Goal: Task Accomplishment & Management: Use online tool/utility

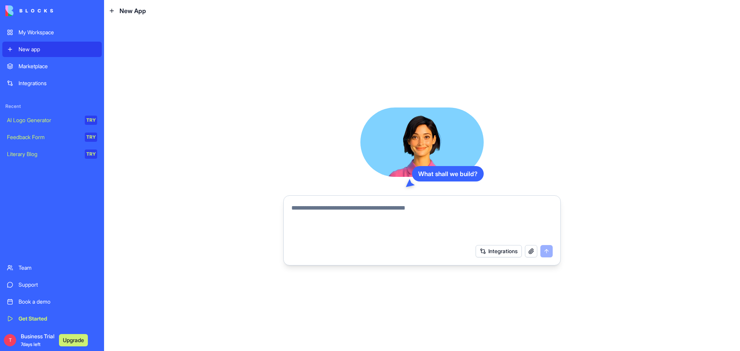
click at [330, 210] on textarea at bounding box center [421, 222] width 261 height 37
click at [353, 206] on textarea at bounding box center [421, 222] width 261 height 37
paste textarea "**********"
type textarea "**********"
click at [547, 249] on button "submit" at bounding box center [546, 251] width 12 height 12
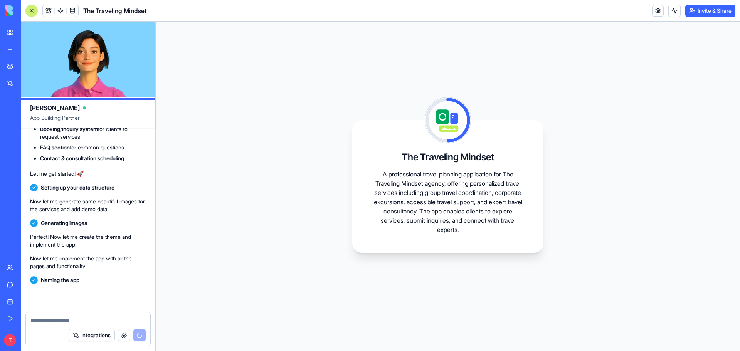
scroll to position [279, 0]
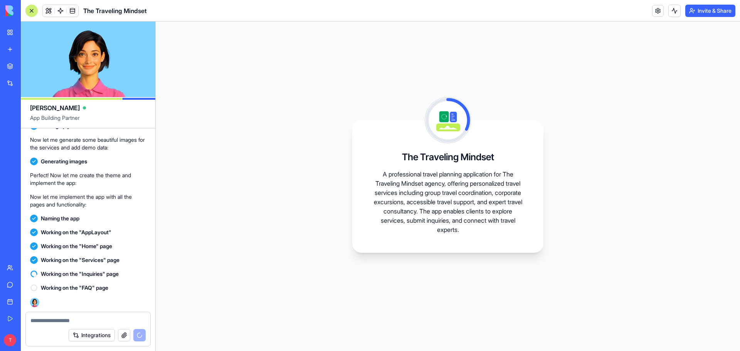
click at [68, 323] on textarea at bounding box center [87, 321] width 115 height 8
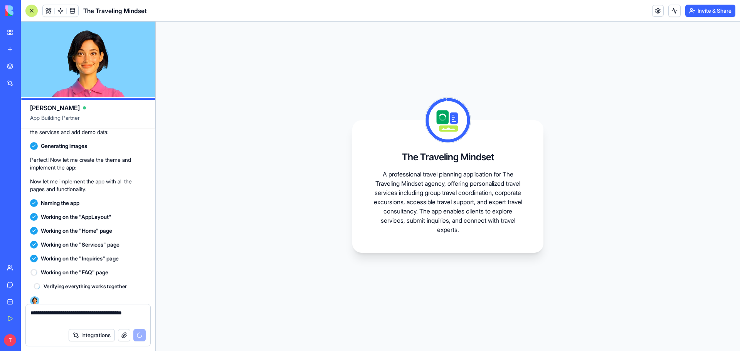
scroll to position [301, 0]
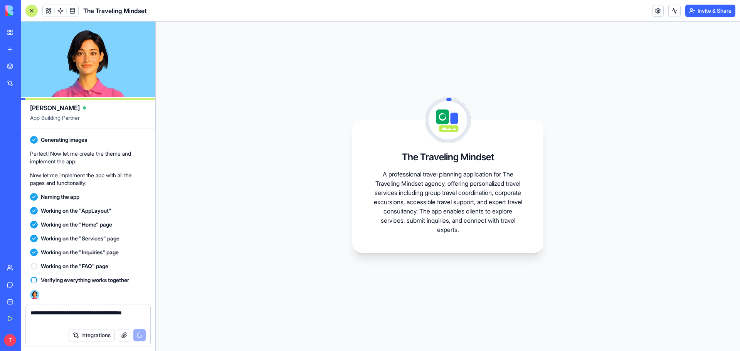
type textarea "**********"
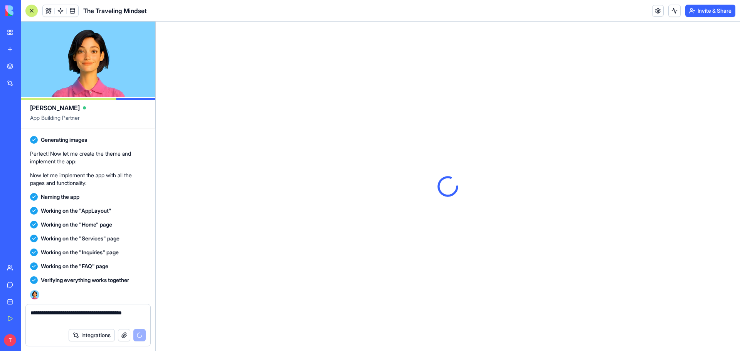
scroll to position [0, 0]
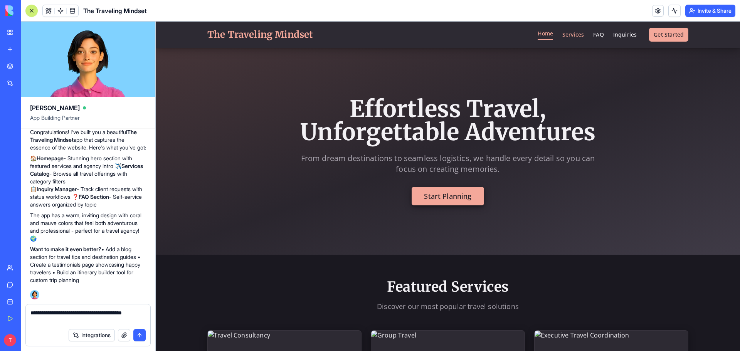
click at [574, 34] on link "Services" at bounding box center [573, 35] width 22 height 8
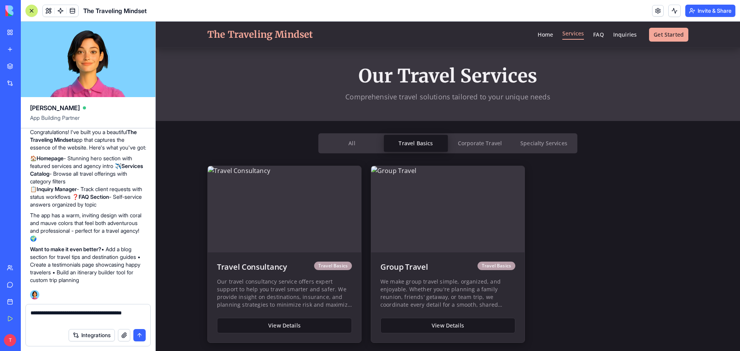
click at [415, 147] on Basics "Travel Basics" at bounding box center [416, 143] width 64 height 17
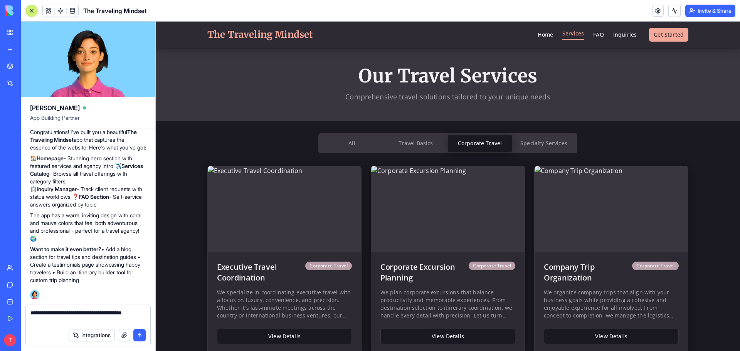
click at [483, 143] on Travel "Corporate Travel" at bounding box center [480, 143] width 64 height 17
click at [550, 143] on Services "Specialty Services" at bounding box center [544, 143] width 64 height 17
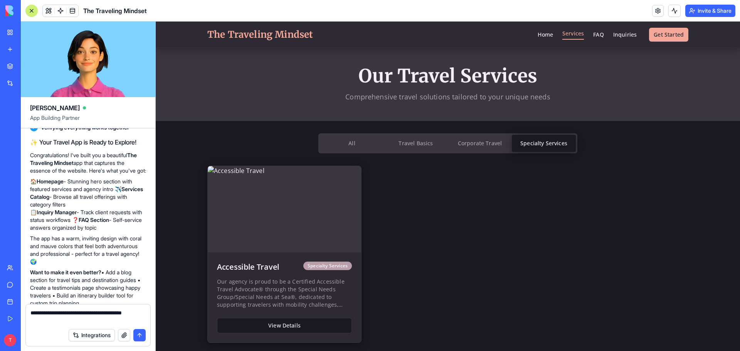
scroll to position [484, 0]
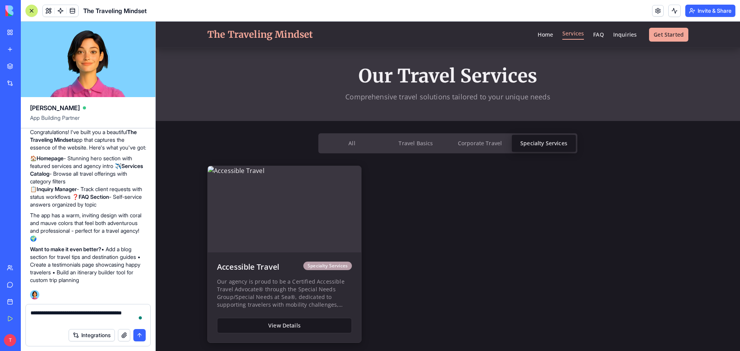
drag, startPoint x: 57, startPoint y: 320, endPoint x: 4, endPoint y: 313, distance: 52.9
click at [4, 313] on div "My Workspace New app Marketplace Integrations Recent New App AI Logo Generator …" at bounding box center [370, 175] width 740 height 351
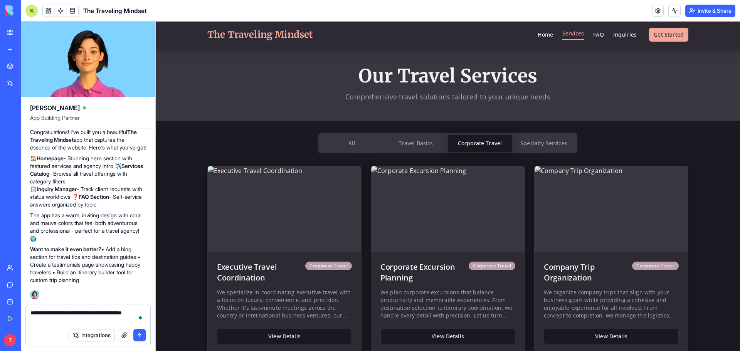
click at [483, 146] on Travel "Corporate Travel" at bounding box center [480, 143] width 64 height 17
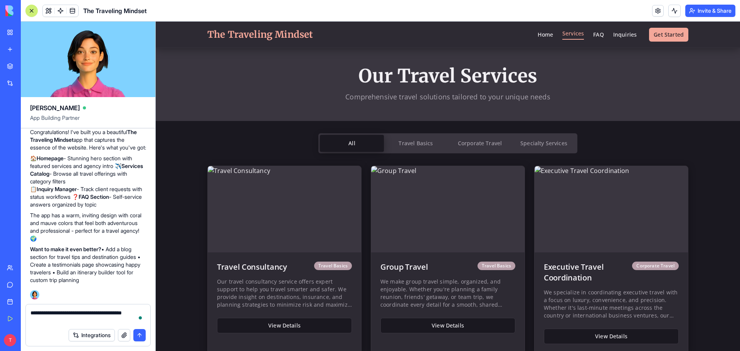
click at [342, 144] on button "All" at bounding box center [352, 143] width 64 height 17
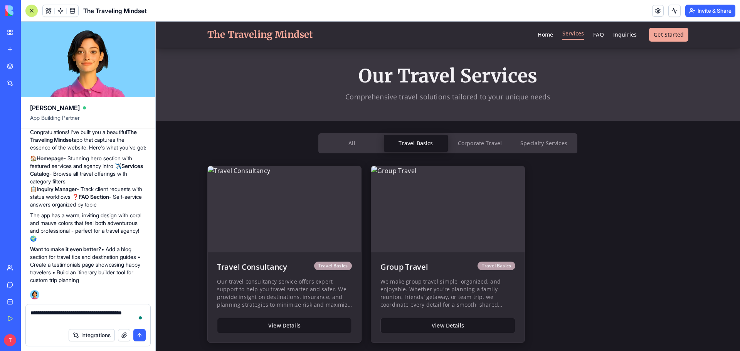
click at [425, 144] on Basics "Travel Basics" at bounding box center [416, 143] width 64 height 17
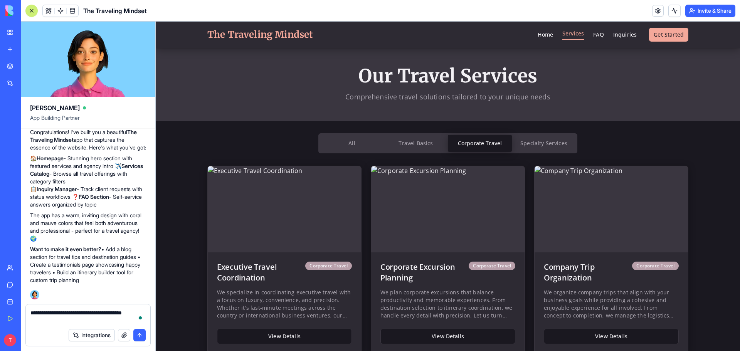
click at [474, 142] on Travel "Corporate Travel" at bounding box center [480, 143] width 64 height 17
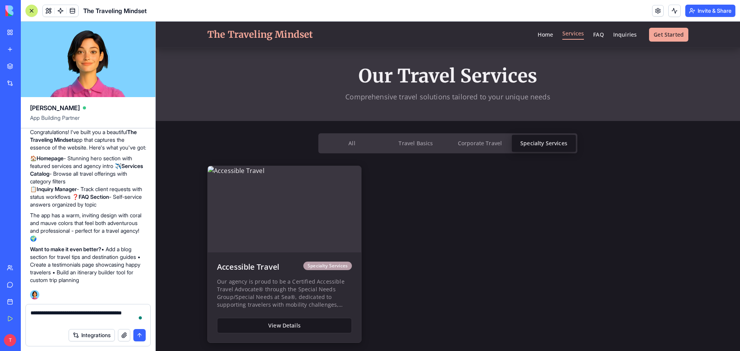
click at [537, 145] on Services "Specialty Services" at bounding box center [544, 143] width 64 height 17
click at [478, 143] on Travel "Corporate Travel" at bounding box center [480, 143] width 64 height 17
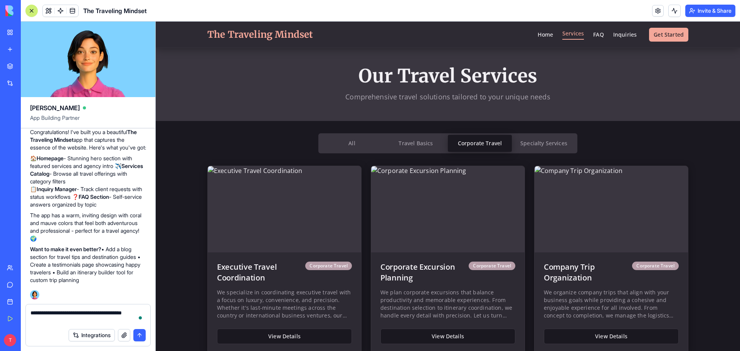
click at [540, 146] on Services "Specialty Services" at bounding box center [544, 143] width 64 height 17
click at [473, 143] on Travel "Corporate Travel" at bounding box center [480, 143] width 64 height 17
click at [598, 35] on link "FAQ" at bounding box center [598, 35] width 10 height 8
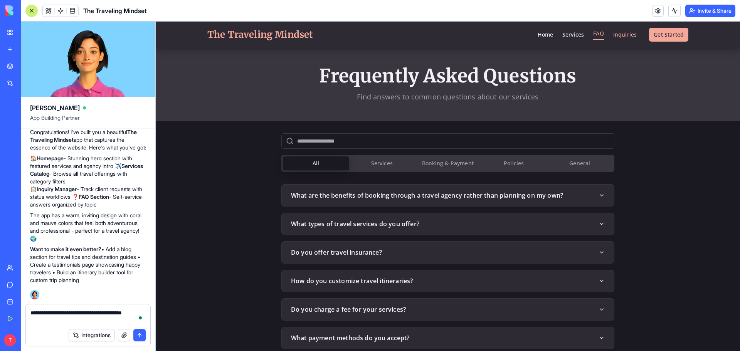
click at [624, 31] on link "Inquiries" at bounding box center [625, 35] width 24 height 8
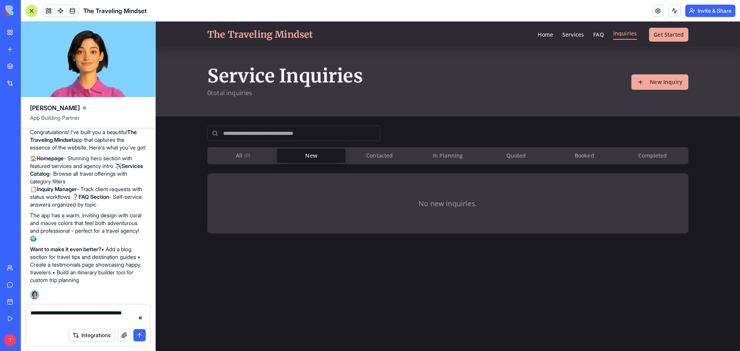
click at [315, 154] on button "New" at bounding box center [311, 156] width 68 height 14
click at [388, 157] on button "Contacted" at bounding box center [379, 156] width 68 height 14
click at [447, 160] on Planning "In Planning" at bounding box center [448, 156] width 68 height 14
click at [515, 158] on button "Quoted" at bounding box center [516, 156] width 68 height 14
click at [584, 156] on button "Booked" at bounding box center [585, 156] width 68 height 14
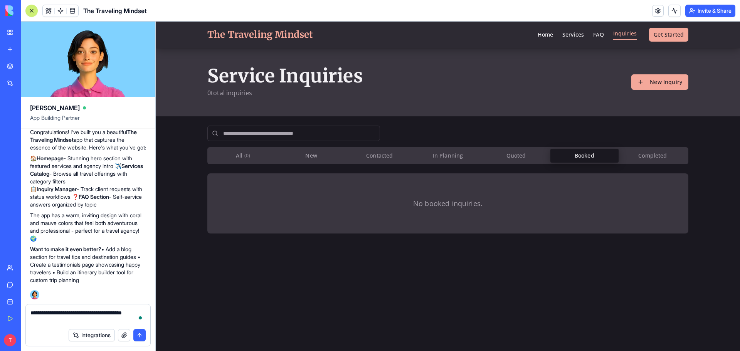
click at [648, 154] on button "Completed" at bounding box center [653, 156] width 68 height 14
click at [235, 157] on button "All ( 0 )" at bounding box center [243, 156] width 68 height 14
click at [656, 11] on link at bounding box center [658, 11] width 12 height 12
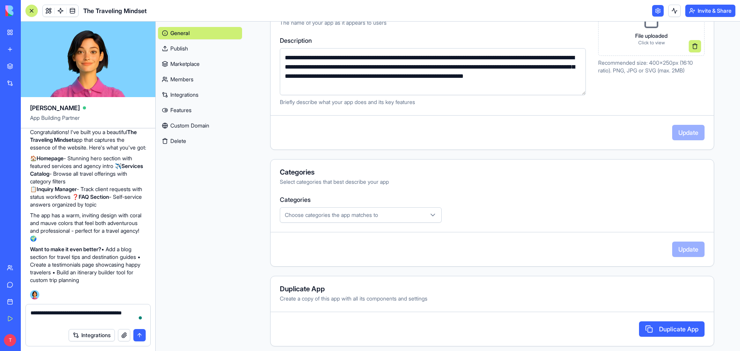
scroll to position [136, 0]
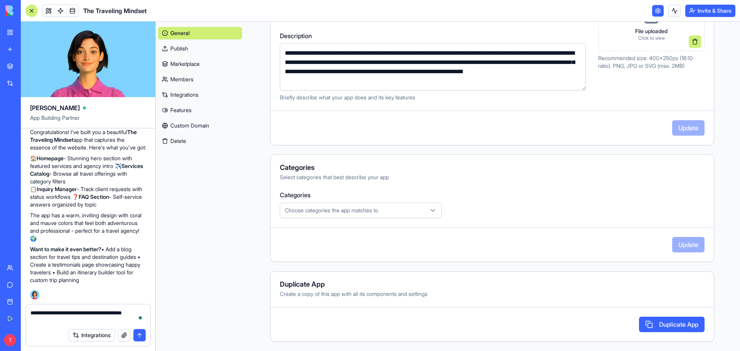
click at [427, 208] on div "Choose categories the app matches to" at bounding box center [361, 211] width 158 height 8
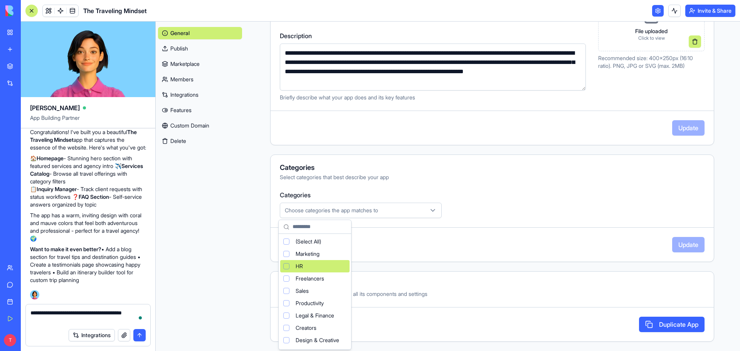
click at [253, 241] on html "My Workspace New app Marketplace Integrations Recent New App AI Logo Generator …" at bounding box center [370, 175] width 740 height 351
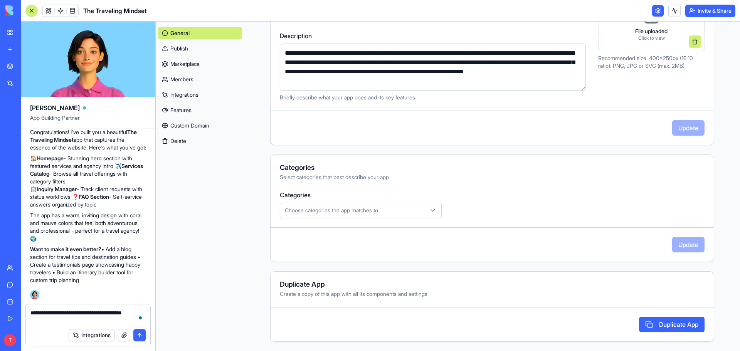
click at [182, 50] on link "Publish" at bounding box center [200, 48] width 84 height 12
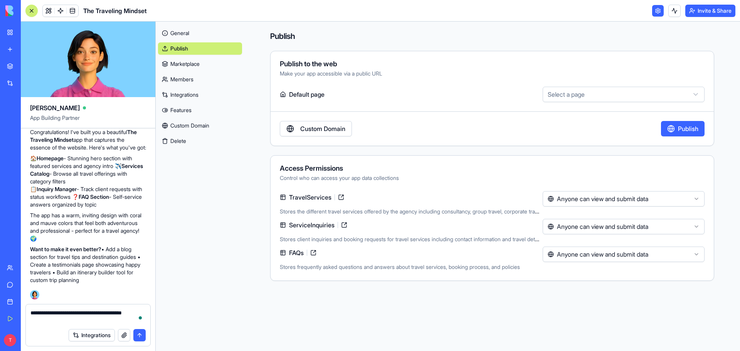
click at [586, 100] on html "My Workspace New app Marketplace Integrations Recent New App AI Logo Generator …" at bounding box center [370, 175] width 740 height 351
click at [189, 65] on html "My Workspace New app Marketplace Integrations Recent New App AI Logo Generator …" at bounding box center [370, 175] width 740 height 351
click at [189, 65] on link "Marketplace" at bounding box center [200, 64] width 84 height 12
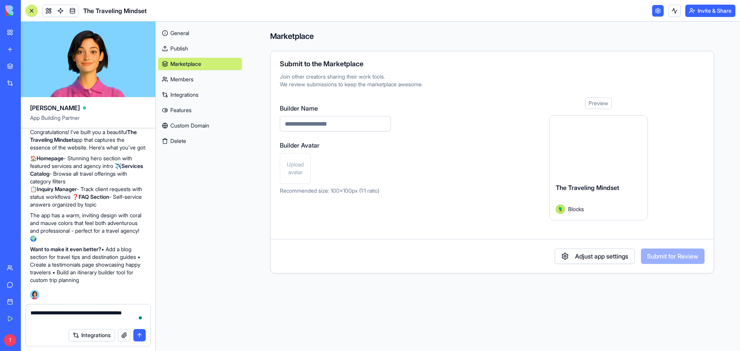
click at [184, 79] on link "Members" at bounding box center [200, 79] width 84 height 12
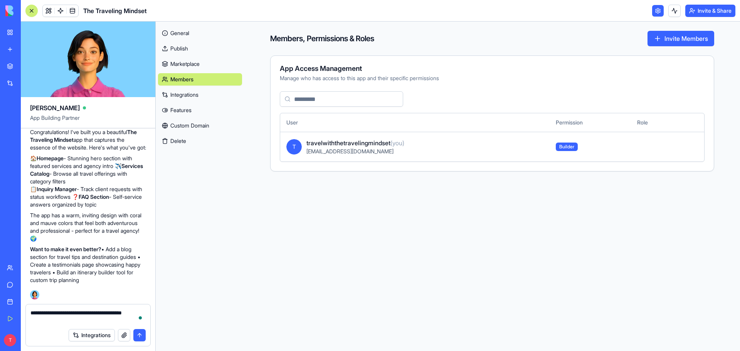
click at [189, 96] on link "Integrations" at bounding box center [200, 95] width 84 height 12
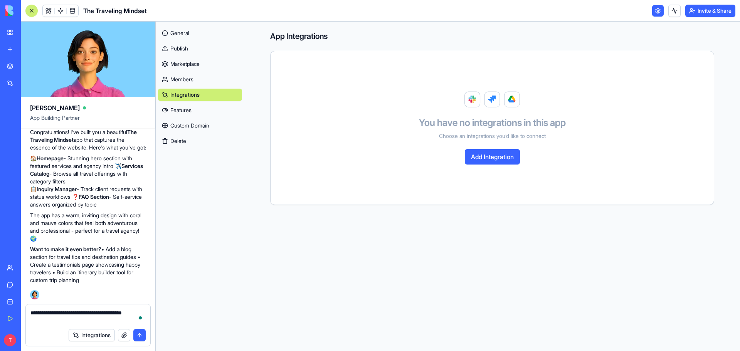
click at [183, 110] on link "Features" at bounding box center [200, 110] width 84 height 12
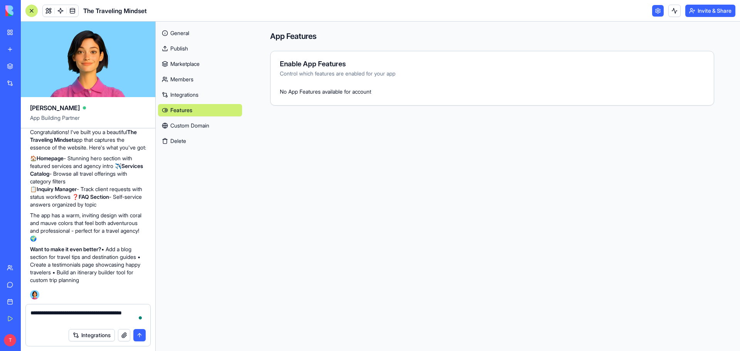
click at [193, 125] on link "Custom Domain" at bounding box center [200, 126] width 84 height 12
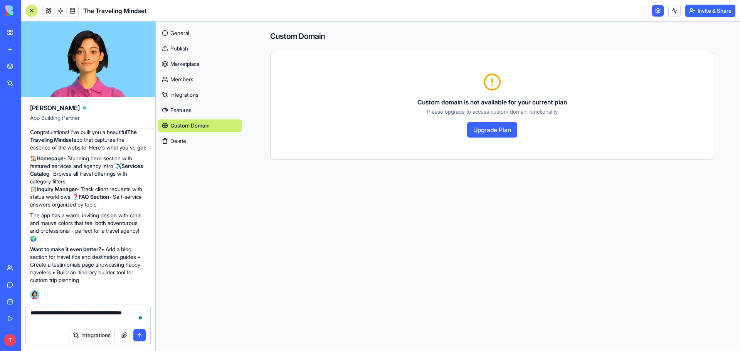
click at [181, 143] on button "Delete" at bounding box center [200, 141] width 84 height 12
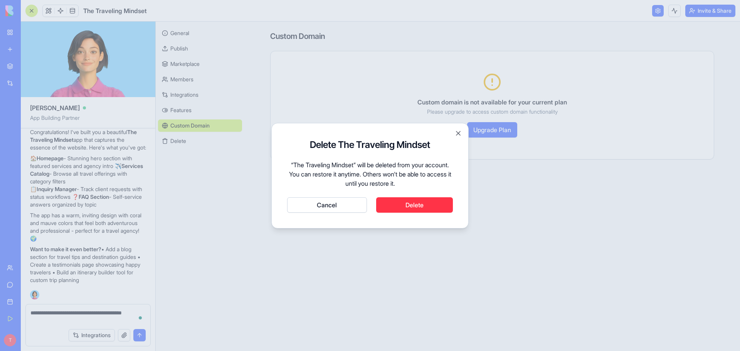
click at [342, 207] on button "Cancel" at bounding box center [327, 204] width 80 height 15
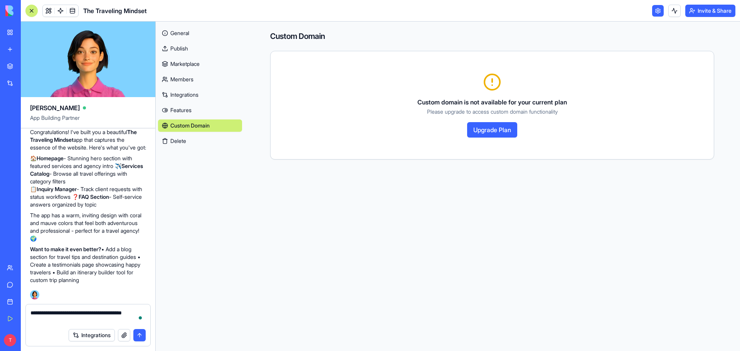
click at [181, 31] on link "General" at bounding box center [200, 33] width 84 height 12
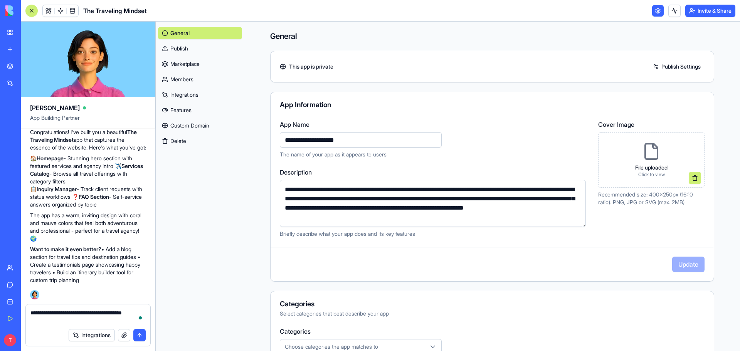
click at [652, 10] on link at bounding box center [658, 11] width 12 height 12
